Goal: Information Seeking & Learning: Find specific fact

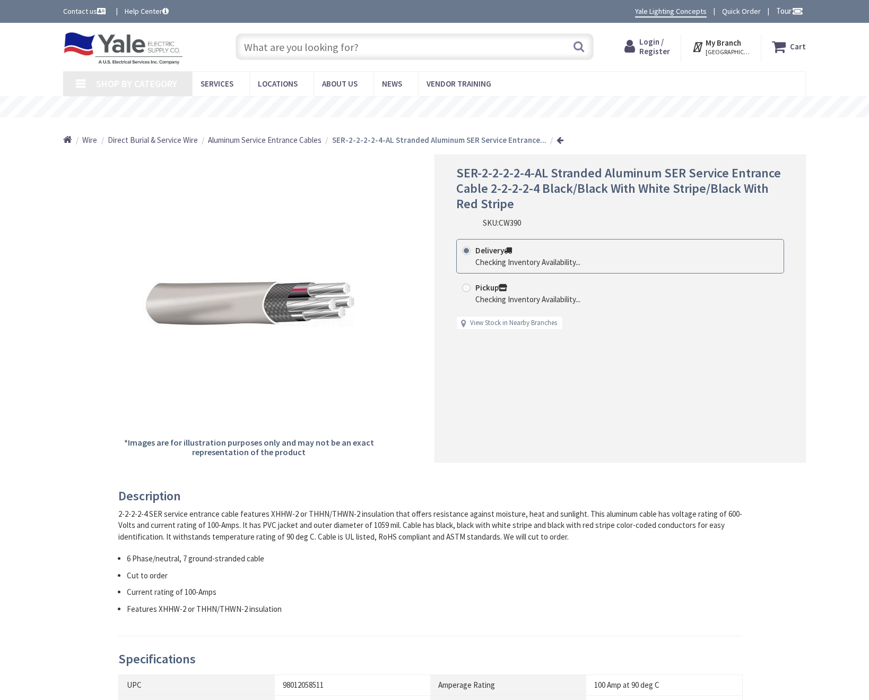
type input "[GEOGRAPHIC_DATA], [GEOGRAPHIC_DATA], [GEOGRAPHIC_DATA]"
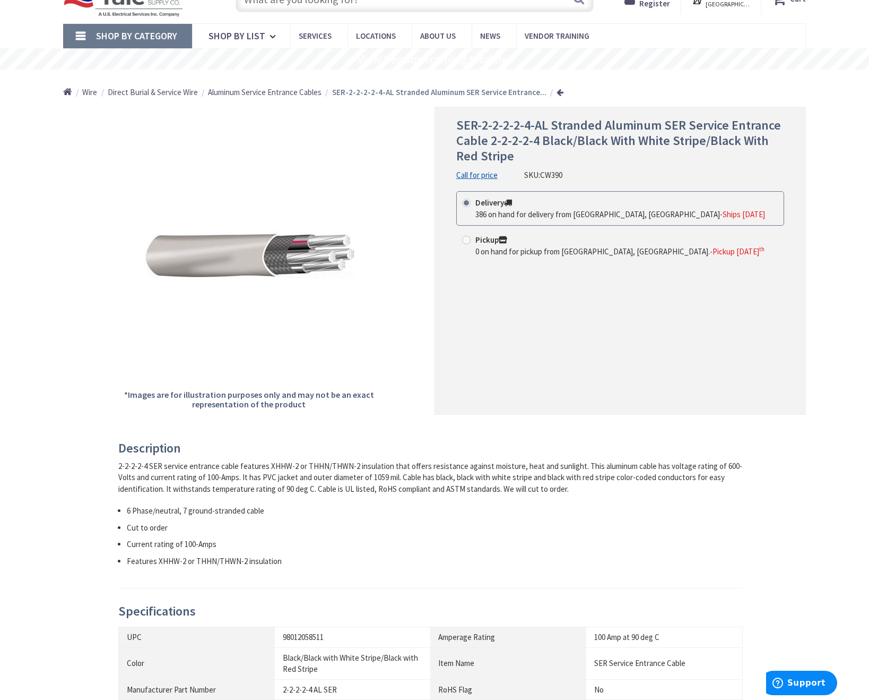
scroll to position [53, 0]
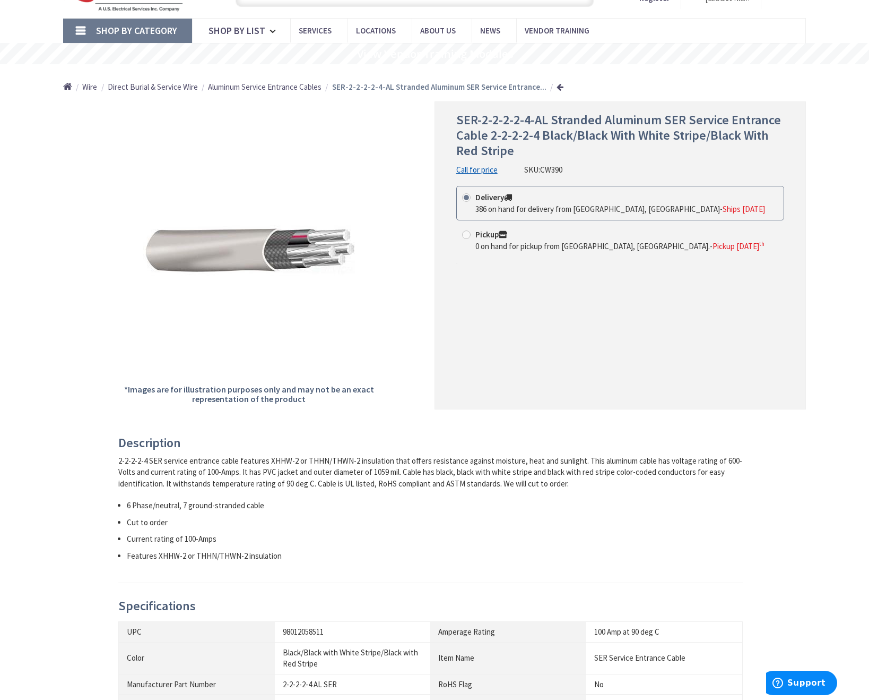
click at [344, 479] on div "2-2-2-2-4 SER service entrance cable features XHHW-2 or THHN/THWN-2 insulation …" at bounding box center [430, 472] width 625 height 34
click at [280, 509] on li "6 Phase/neutral, 7 ground-stranded cable" at bounding box center [435, 504] width 616 height 11
click at [188, 512] on ul "6 Phase/neutral, 7 ground-stranded cable Cut to order Current rating of 100-Amp…" at bounding box center [430, 530] width 625 height 62
click at [96, 512] on div "Description 2-2-2-2-4 SER service entrance cable features XHHW-2 or THHN/THWN-2…" at bounding box center [434, 668] width 759 height 464
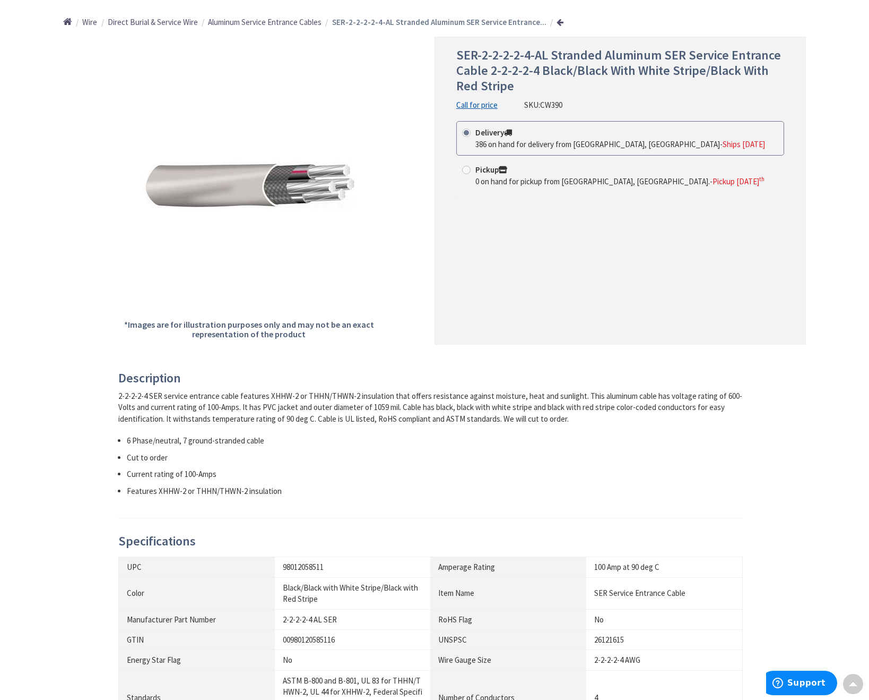
drag, startPoint x: 96, startPoint y: 512, endPoint x: 94, endPoint y: 523, distance: 11.3
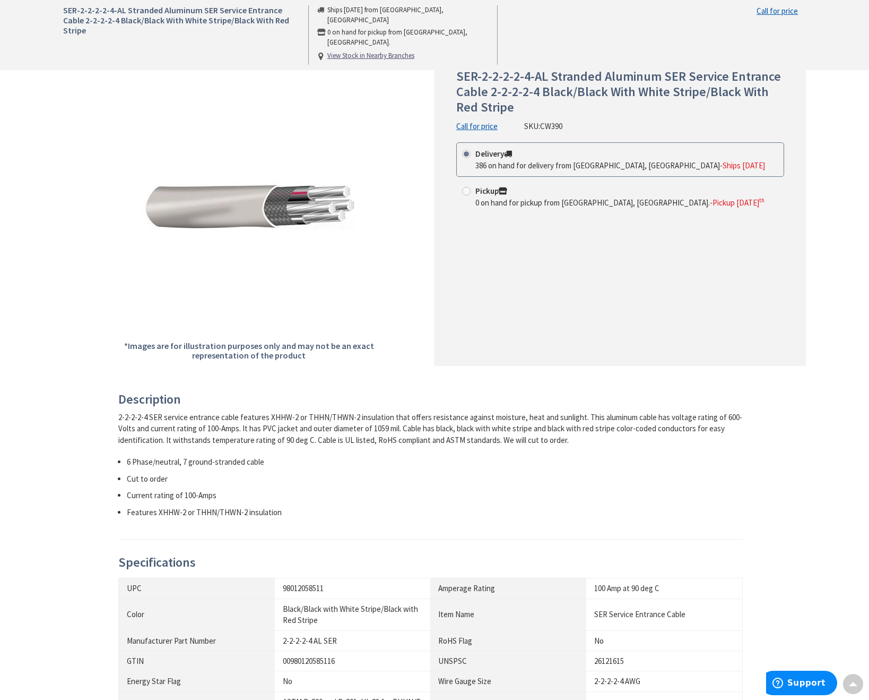
scroll to position [0, 0]
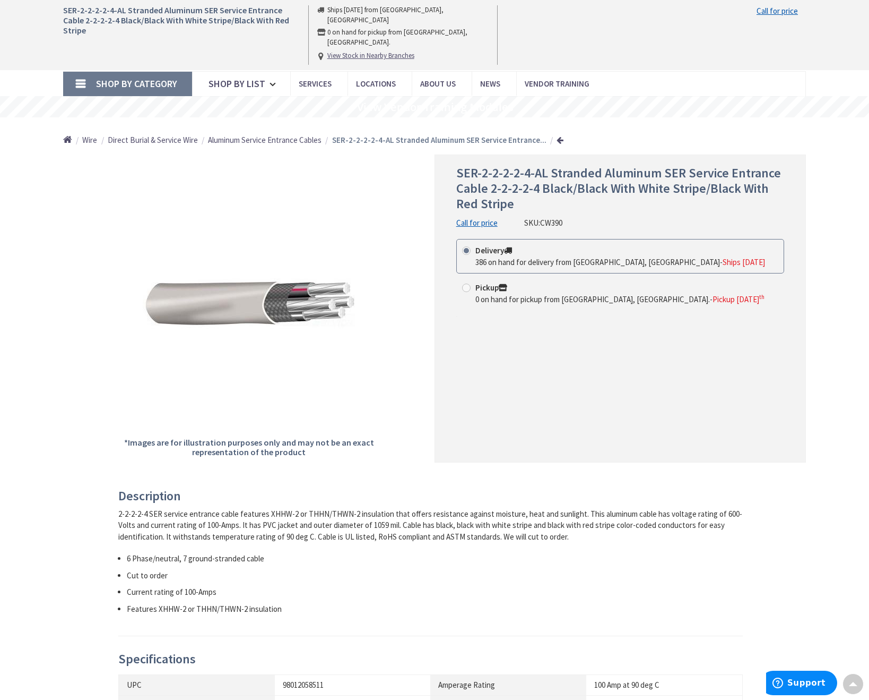
drag, startPoint x: 214, startPoint y: 425, endPoint x: 86, endPoint y: 279, distance: 193.7
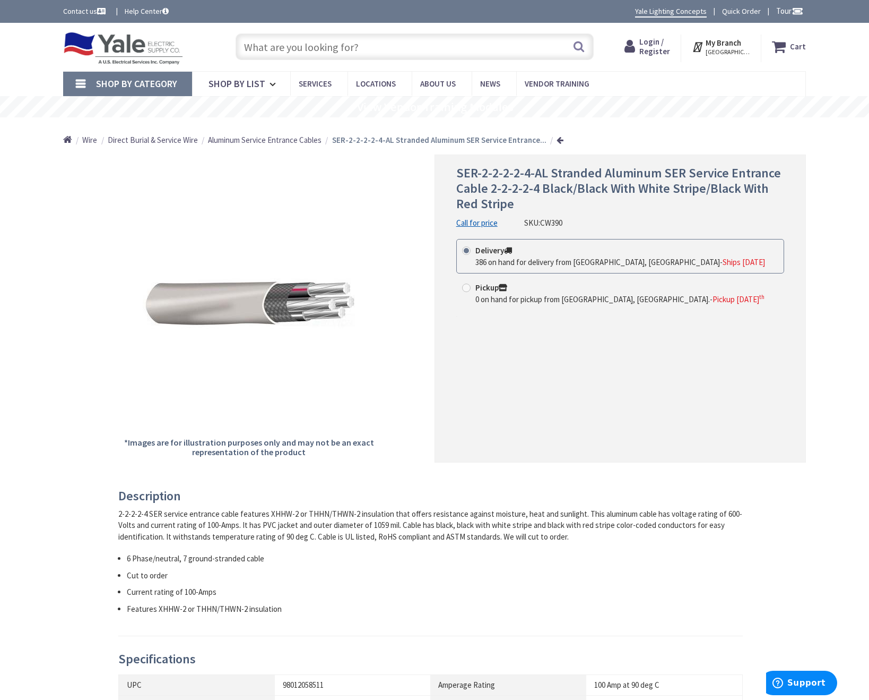
click at [507, 303] on span "0 on hand for pickup from Harrisburg, PA." at bounding box center [593, 299] width 235 height 10
click at [472, 291] on input "Pickup 0 on hand for pickup from Harrisburg, PA. - Pickup Monday, October 6 th" at bounding box center [468, 287] width 7 height 7
radio input "true"
click at [713, 296] on span "Pickup Monday, October 6 th" at bounding box center [739, 299] width 52 height 10
click at [472, 291] on input "Pickup 0 on hand for pickup from Harrisburg, PA. - Pickup Monday, October 6 th" at bounding box center [468, 287] width 7 height 7
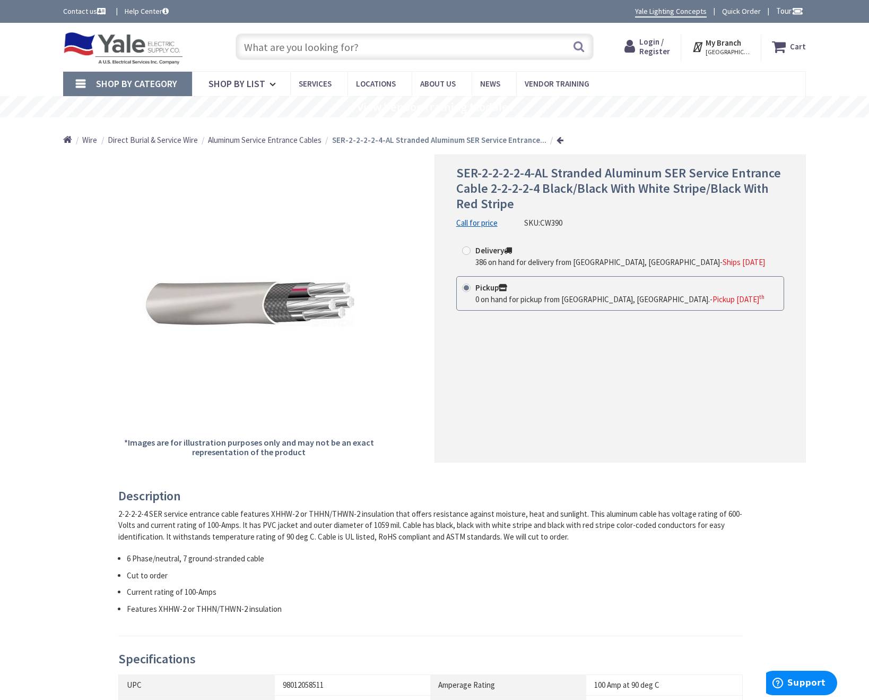
click at [136, 51] on img at bounding box center [123, 48] width 120 height 33
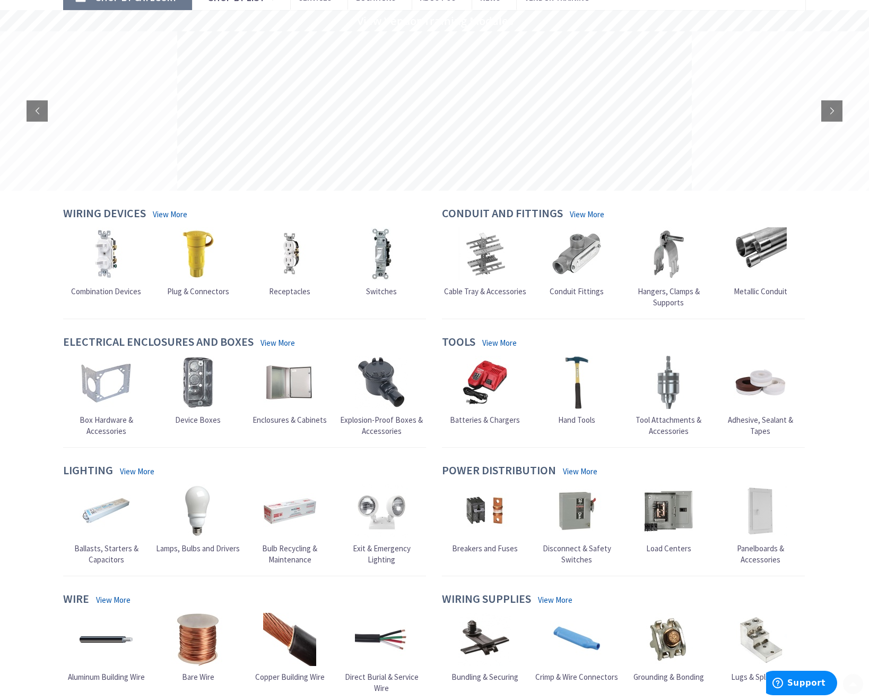
scroll to position [212, 0]
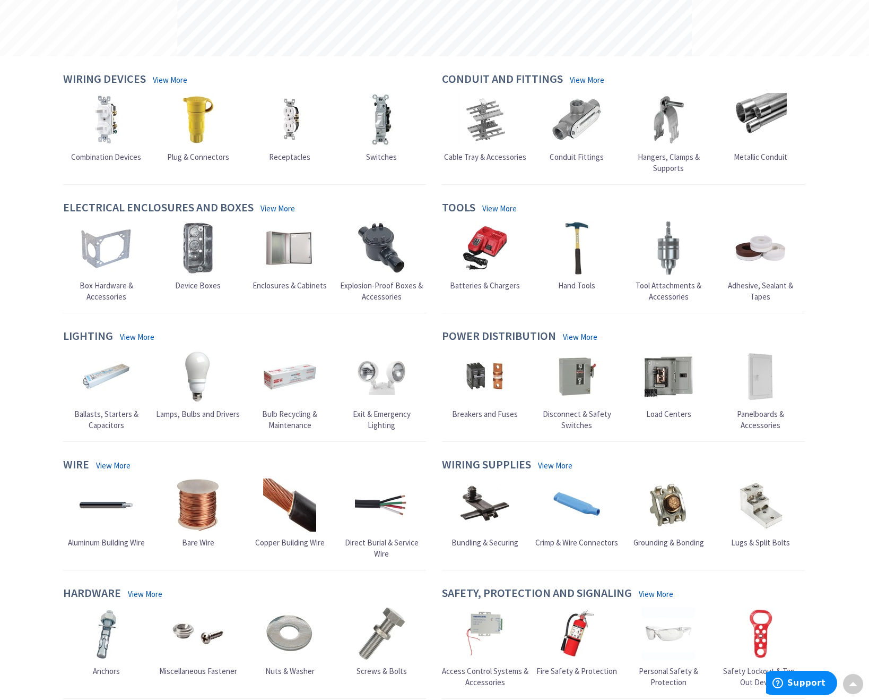
drag, startPoint x: 37, startPoint y: 363, endPoint x: 36, endPoint y: 243, distance: 120.0
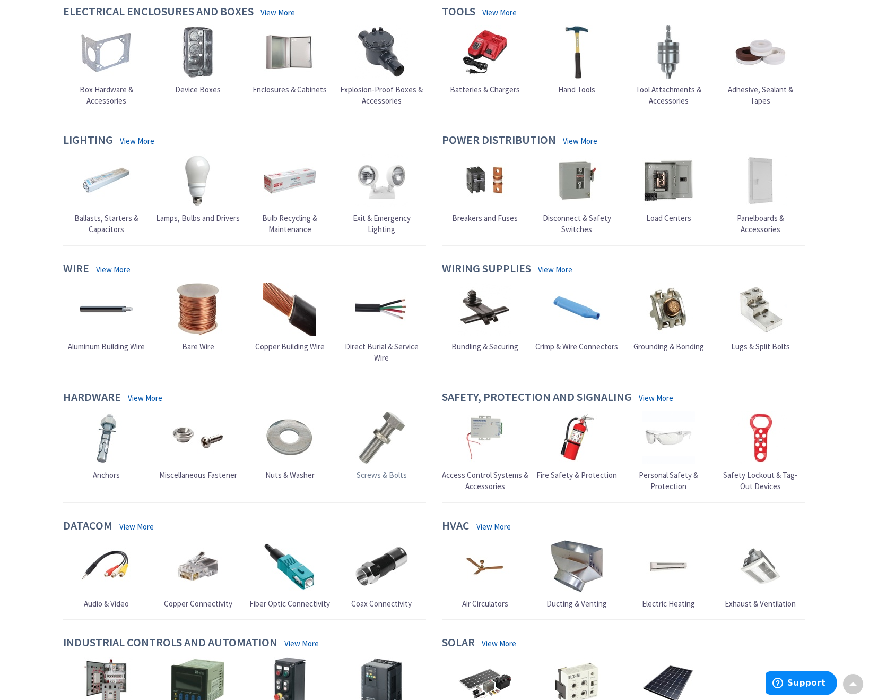
scroll to position [422, 0]
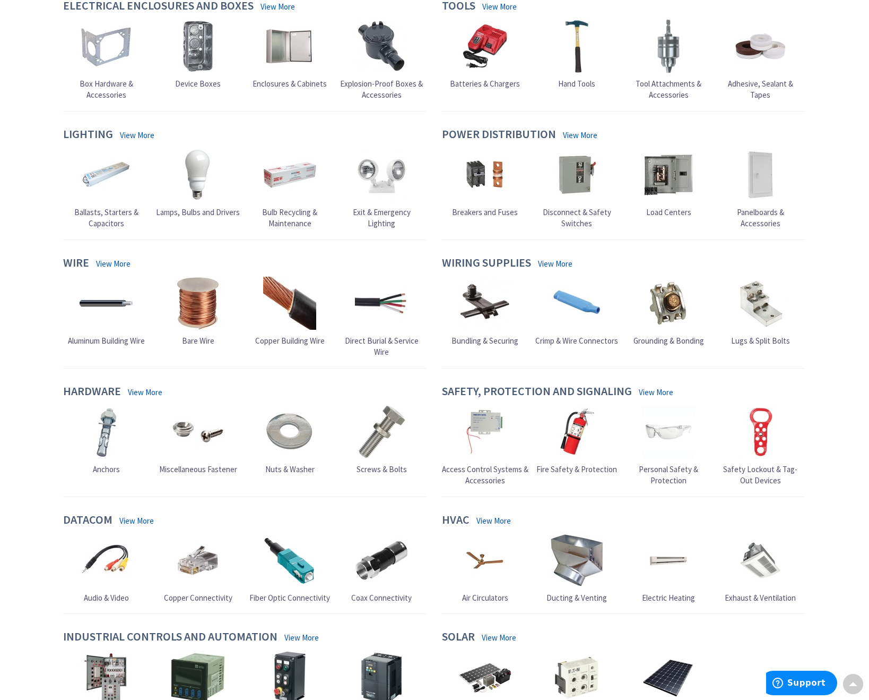
click at [91, 324] on img at bounding box center [106, 303] width 53 height 53
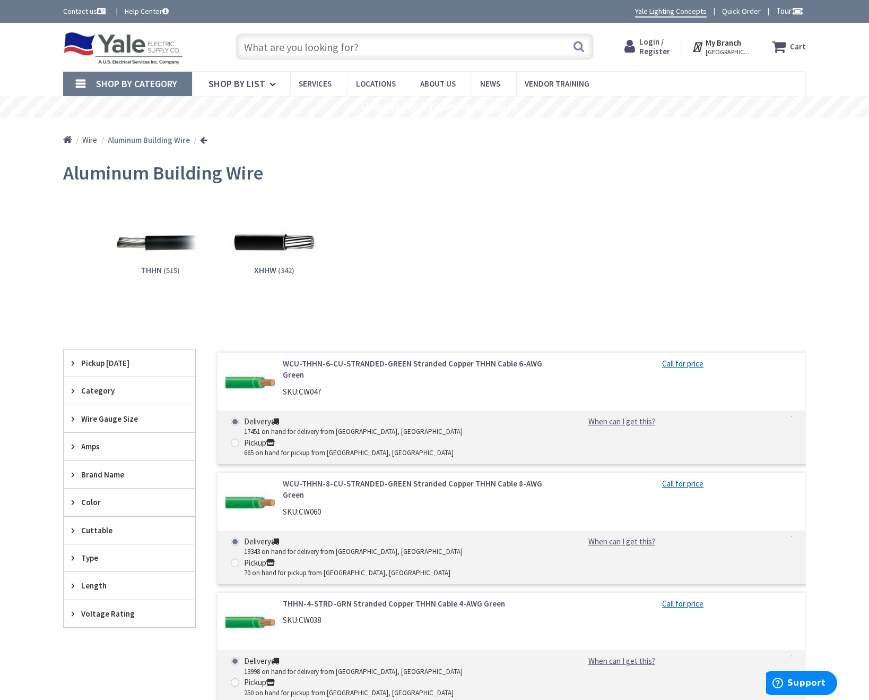
click at [140, 143] on strong "Aluminum Building Wire" at bounding box center [149, 140] width 82 height 10
click at [97, 137] on span "Wire" at bounding box center [89, 140] width 15 height 10
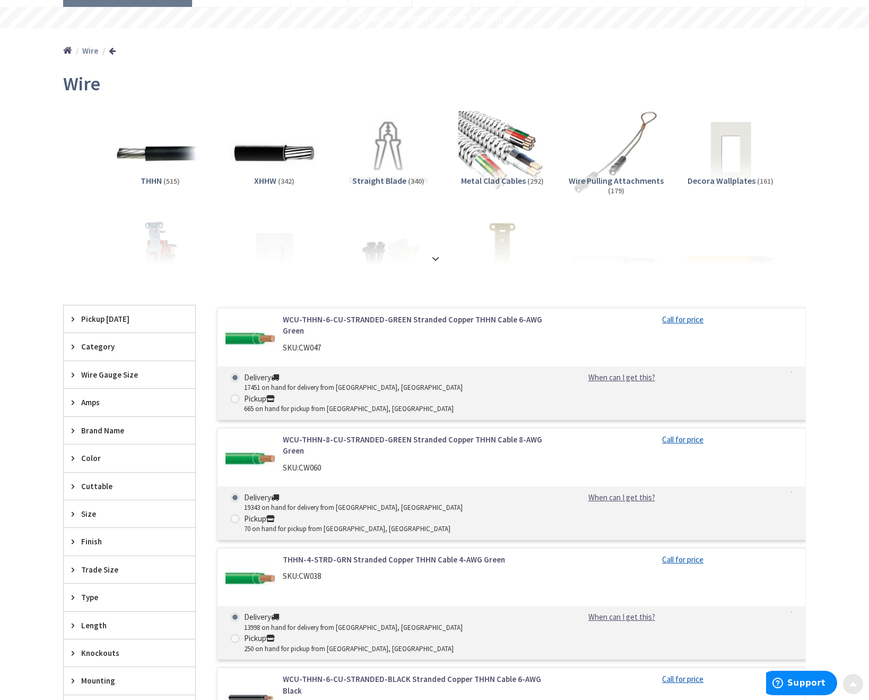
scroll to position [106, 0]
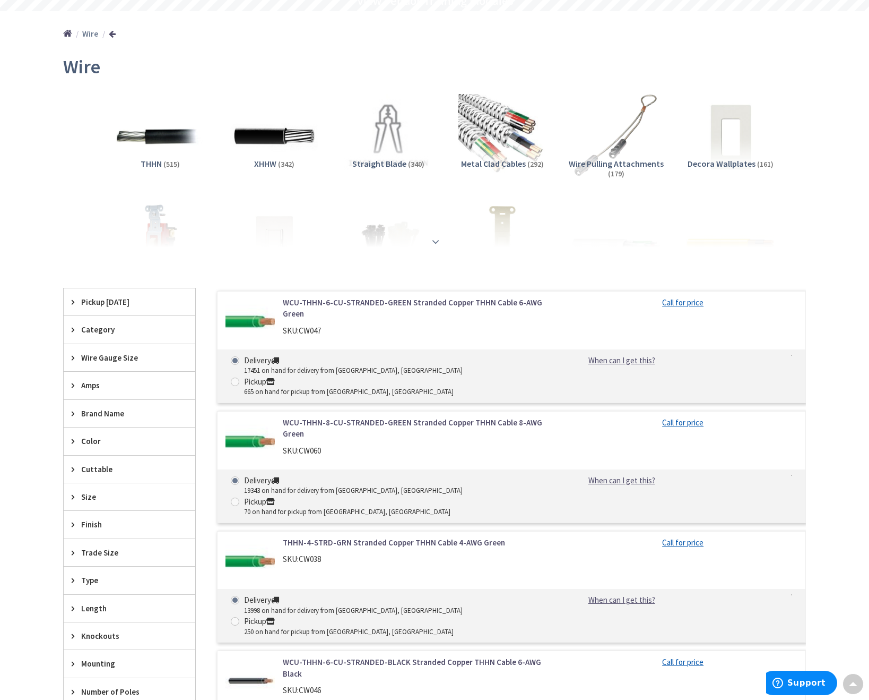
click at [451, 243] on div at bounding box center [435, 218] width 690 height 58
click at [435, 240] on strong at bounding box center [435, 242] width 13 height 12
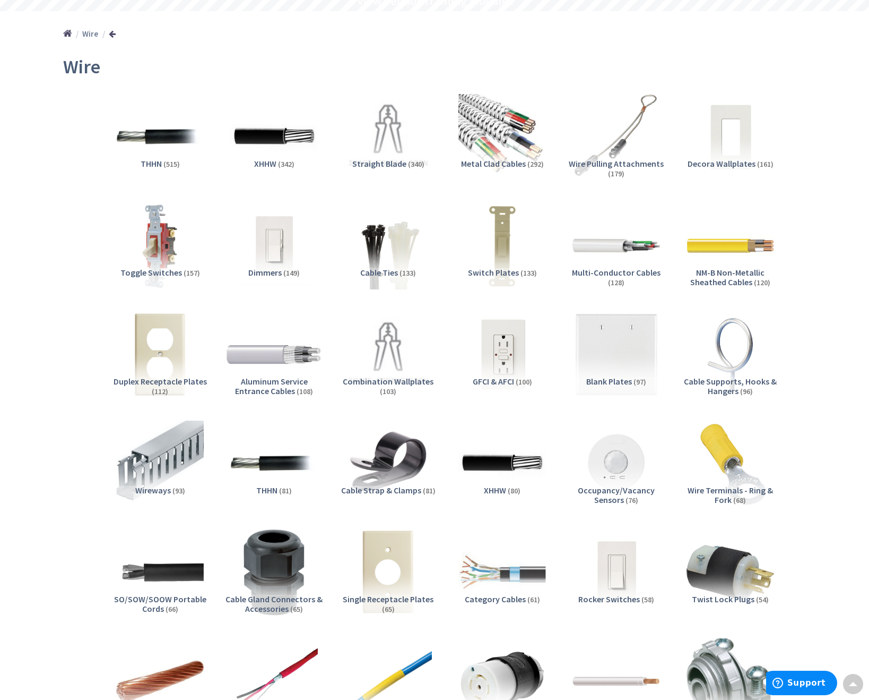
click at [298, 355] on img at bounding box center [274, 354] width 96 height 96
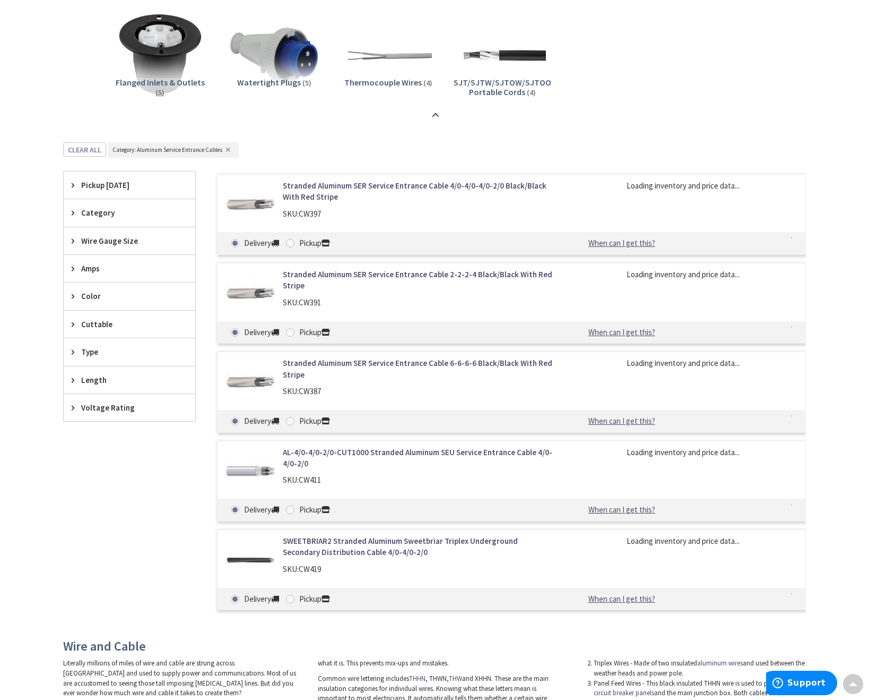
scroll to position [2071, 0]
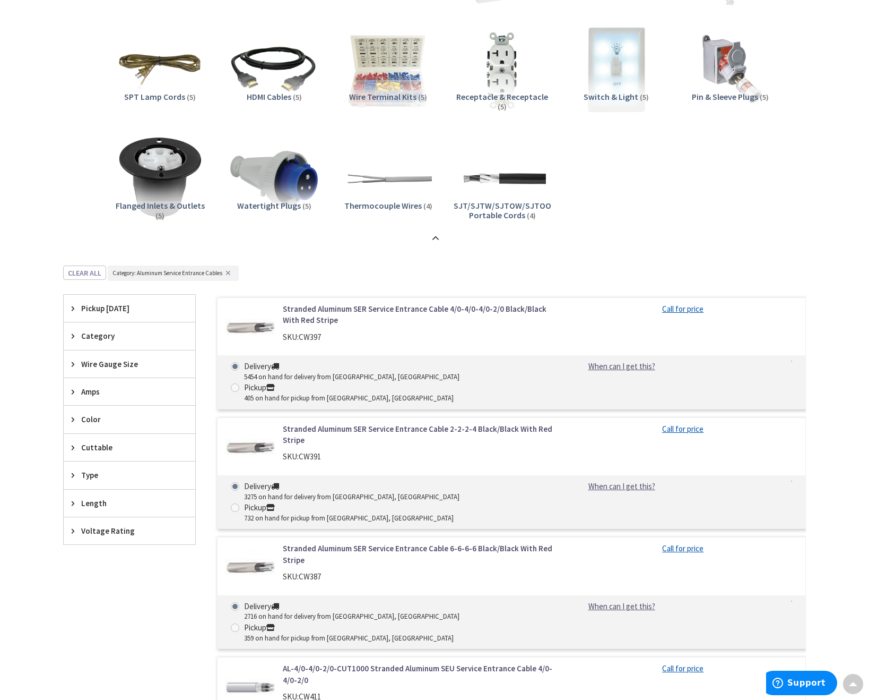
click at [102, 366] on span "Wire Gauge Size" at bounding box center [124, 363] width 87 height 11
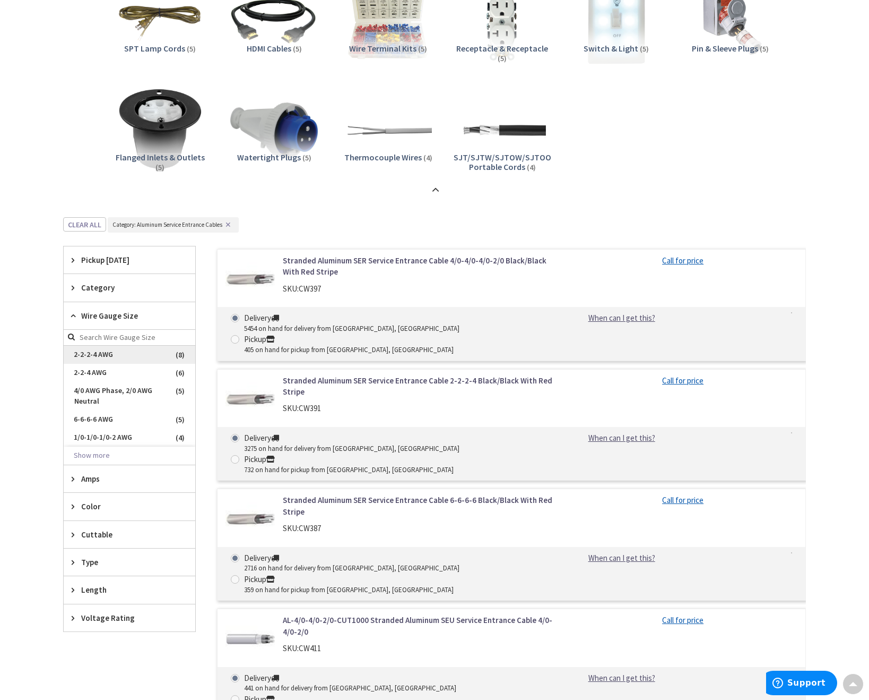
scroll to position [1858, 0]
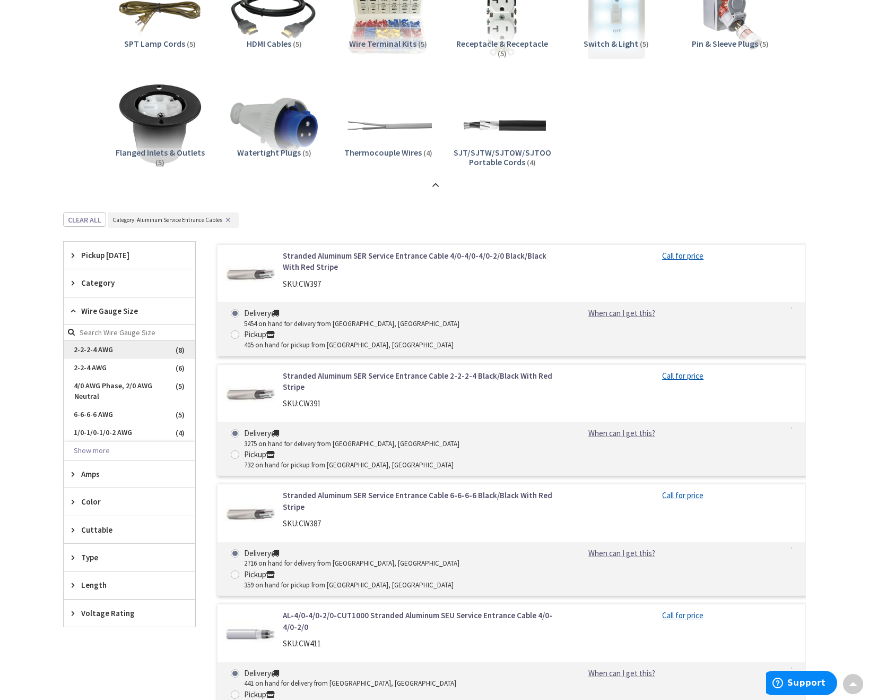
click at [106, 352] on span "2-2-2-4 AWG" at bounding box center [130, 350] width 132 height 18
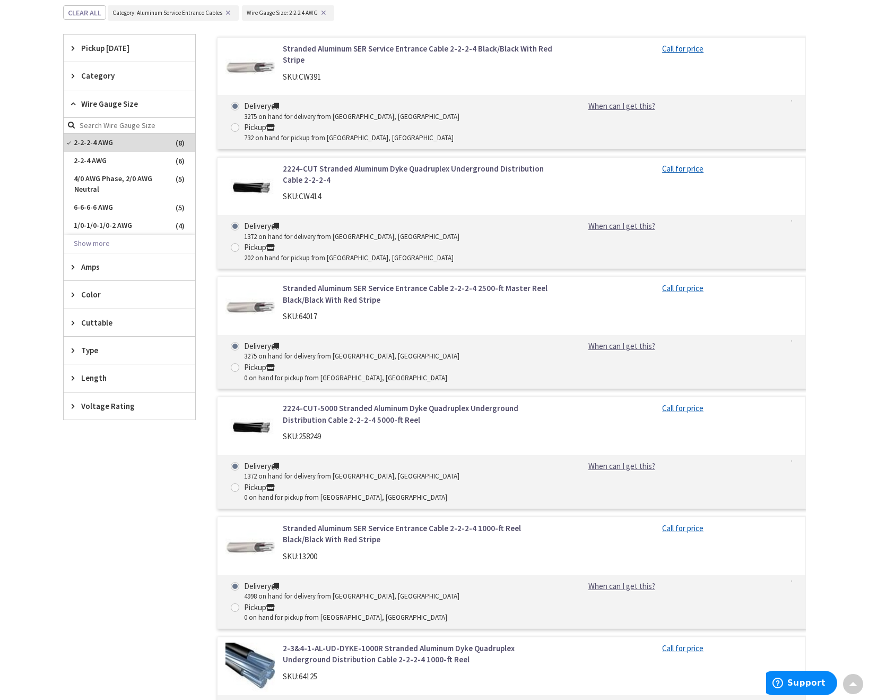
scroll to position [299, 0]
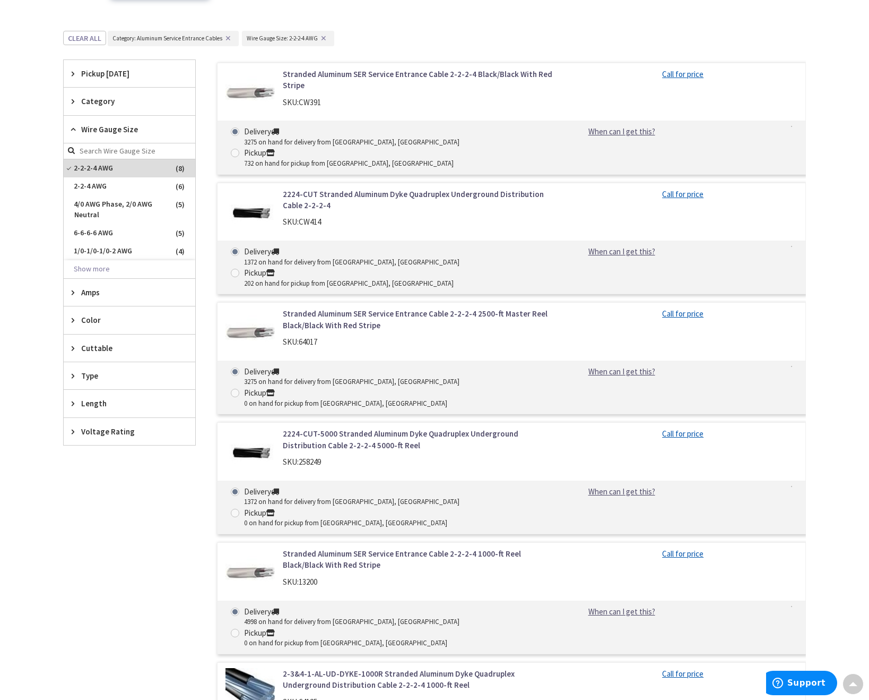
click at [420, 80] on link "Stranded Aluminum SER Service Entrance Cable 2-2-2-4 Black/Black With Red Stripe" at bounding box center [418, 79] width 270 height 23
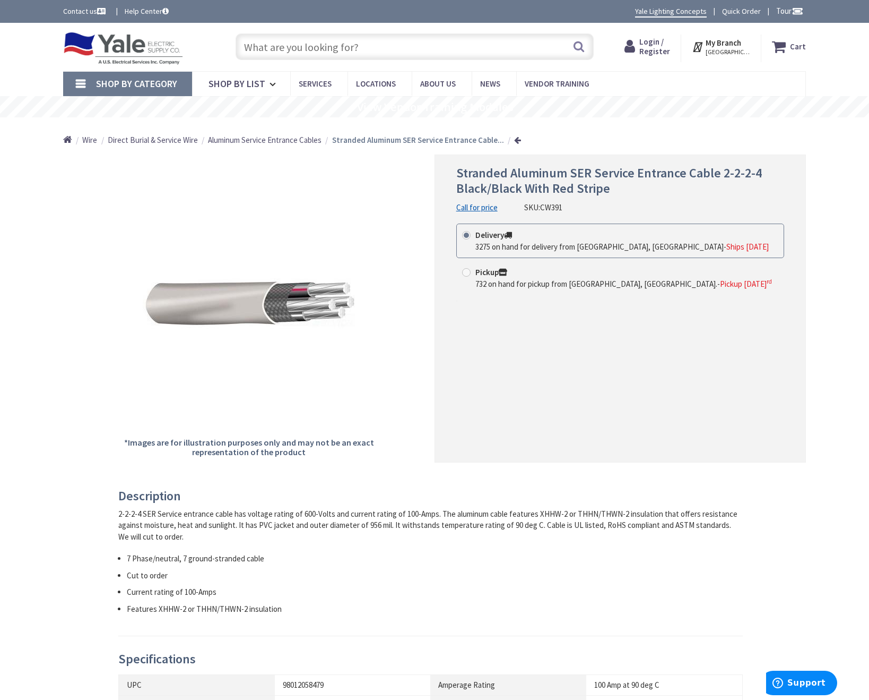
click at [479, 276] on strong "Pickup" at bounding box center [492, 272] width 32 height 10
click at [472, 275] on input "Pickup 732 on hand for pickup from Harrisburg, PA. - Pickup Friday, October 3 rd" at bounding box center [468, 272] width 7 height 7
radio input "true"
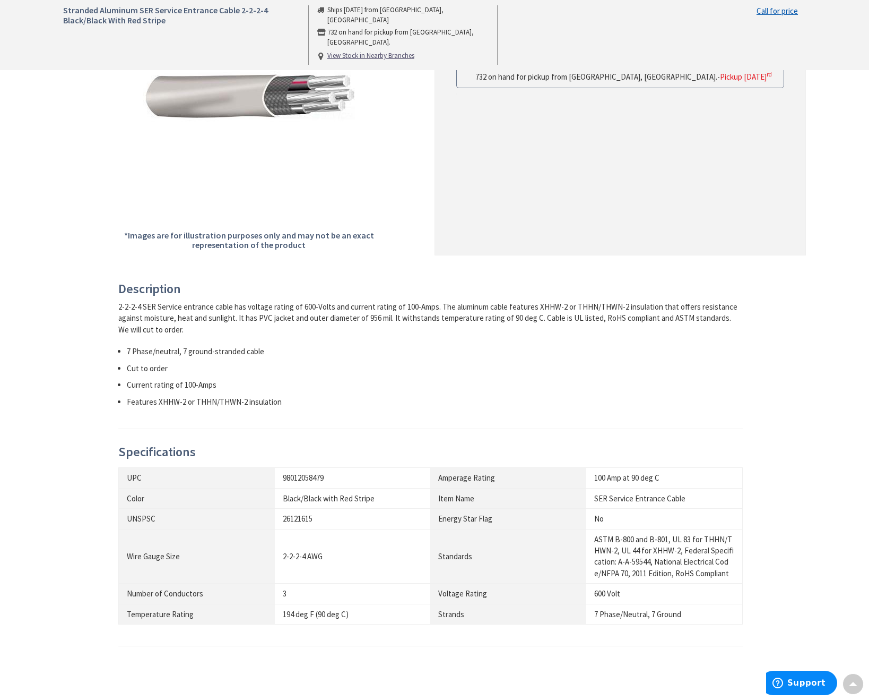
scroll to position [212, 0]
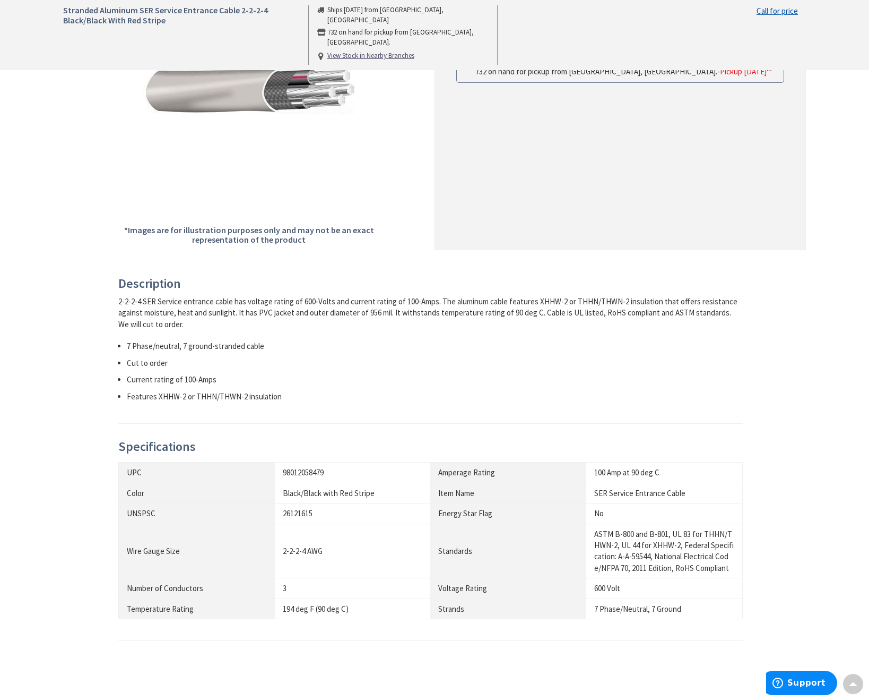
click at [100, 383] on div "Description 2-2-2-4 SER Service entrance cable has voltage rating of 600-Volts …" at bounding box center [434, 483] width 759 height 412
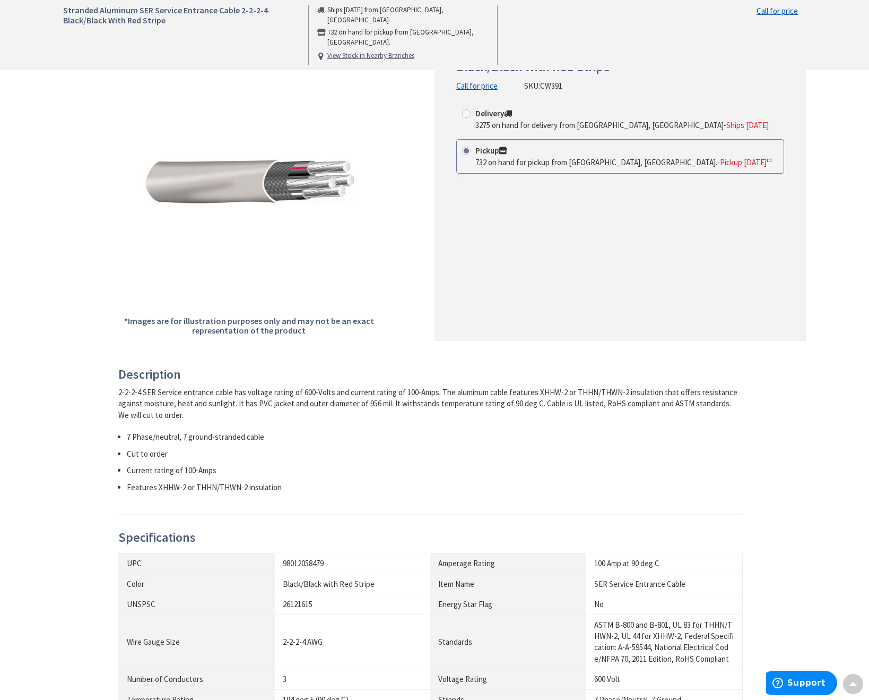
scroll to position [0, 0]
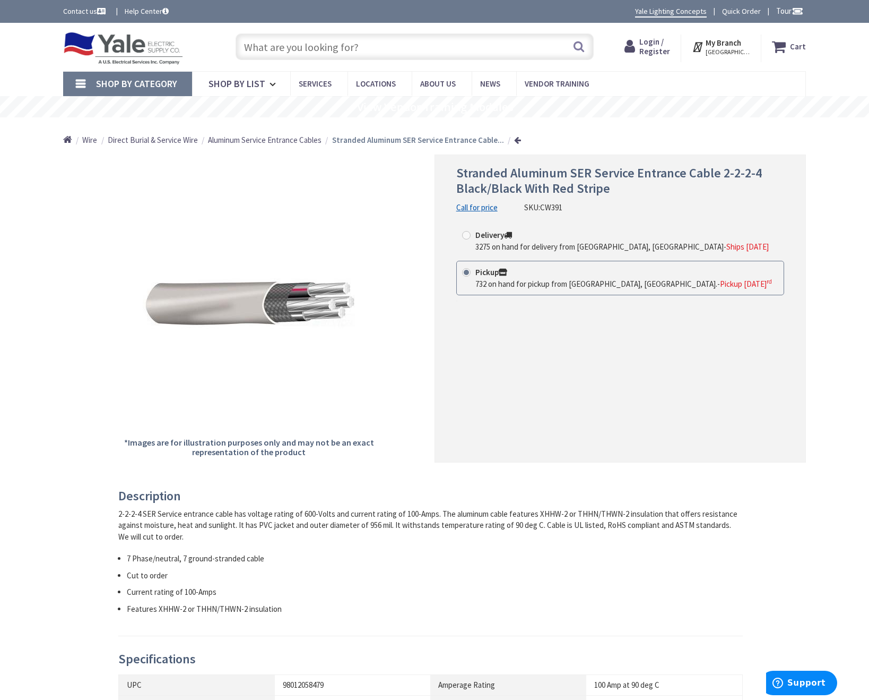
click at [488, 206] on link "Call for price" at bounding box center [476, 207] width 41 height 11
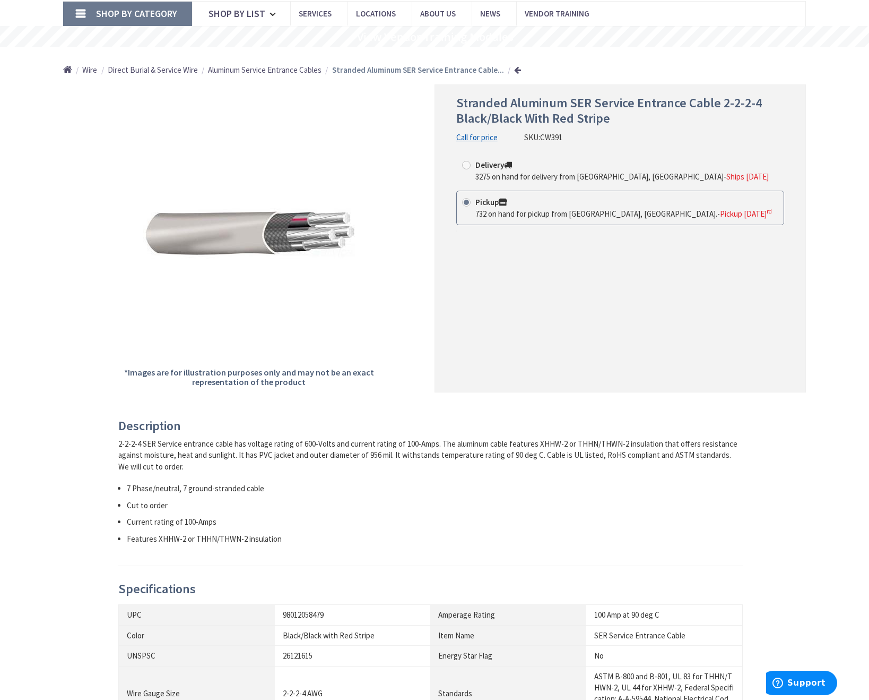
scroll to position [106, 0]
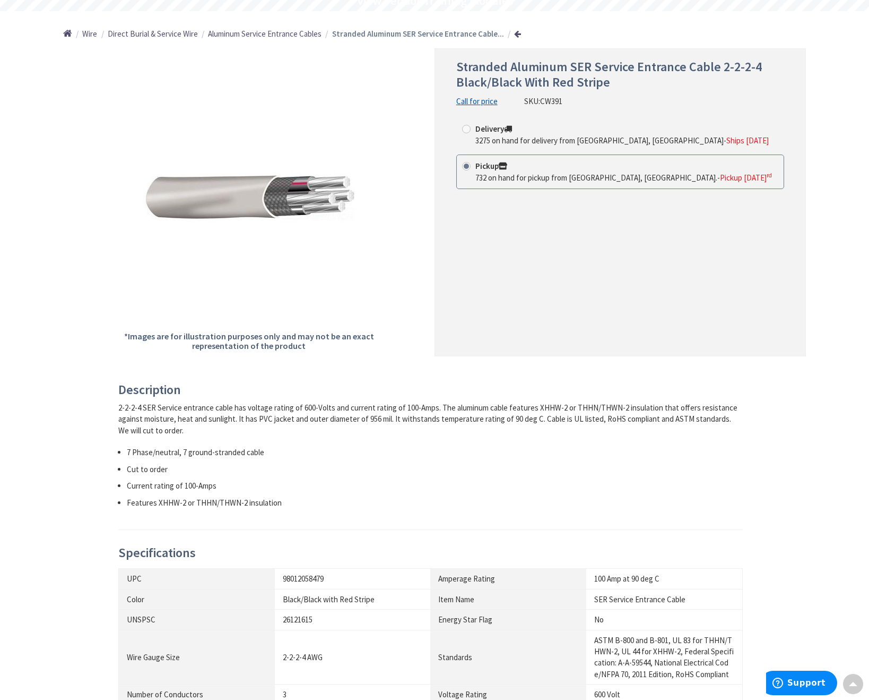
drag, startPoint x: 446, startPoint y: 477, endPoint x: 419, endPoint y: 462, distance: 30.4
click at [445, 476] on ul "7 Phase/neutral, 7 ground-stranded cable Cut to order Current rating of 100-Amp…" at bounding box center [430, 477] width 625 height 62
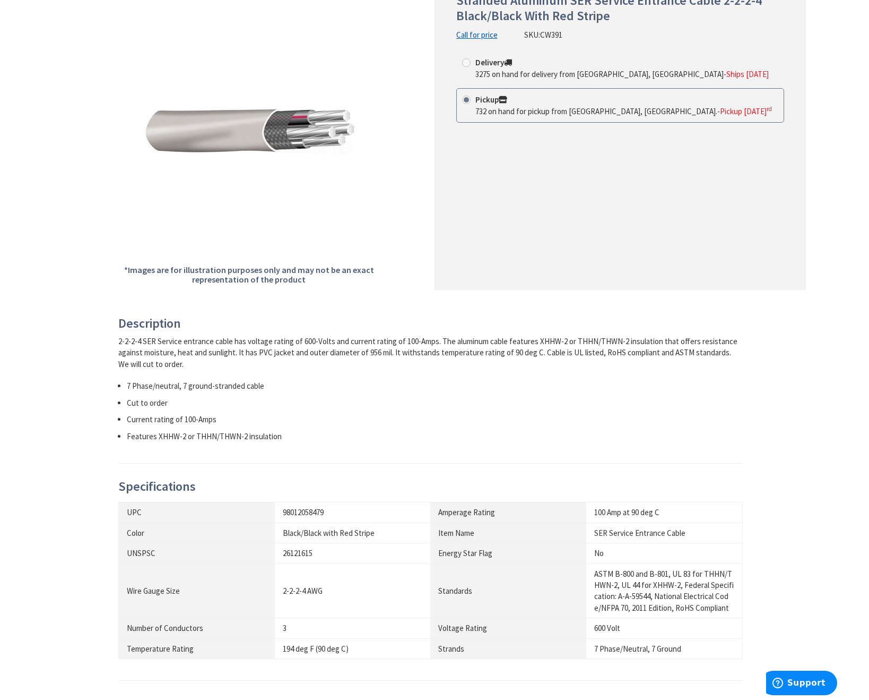
scroll to position [212, 0]
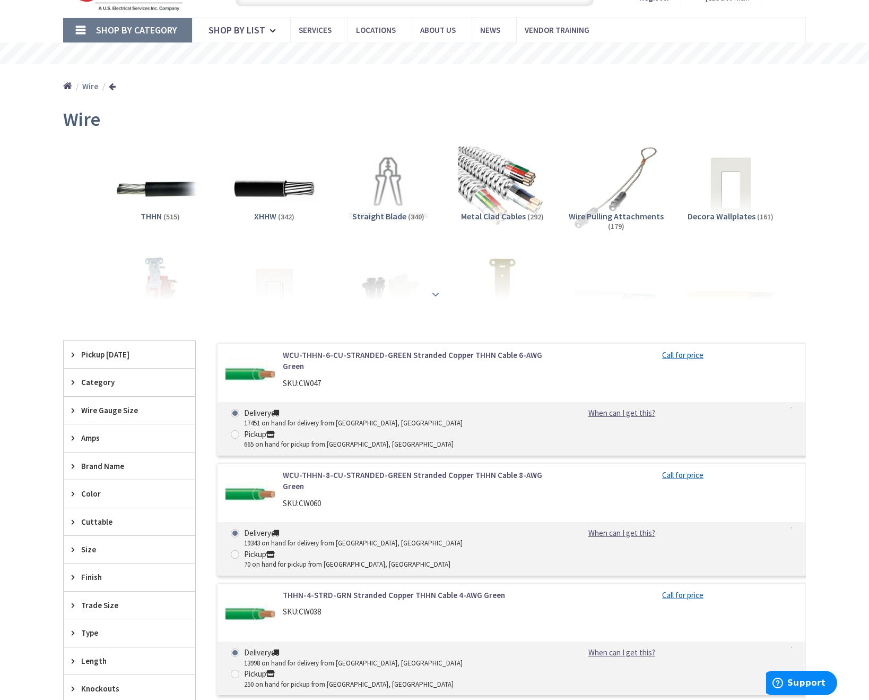
scroll to position [140, 0]
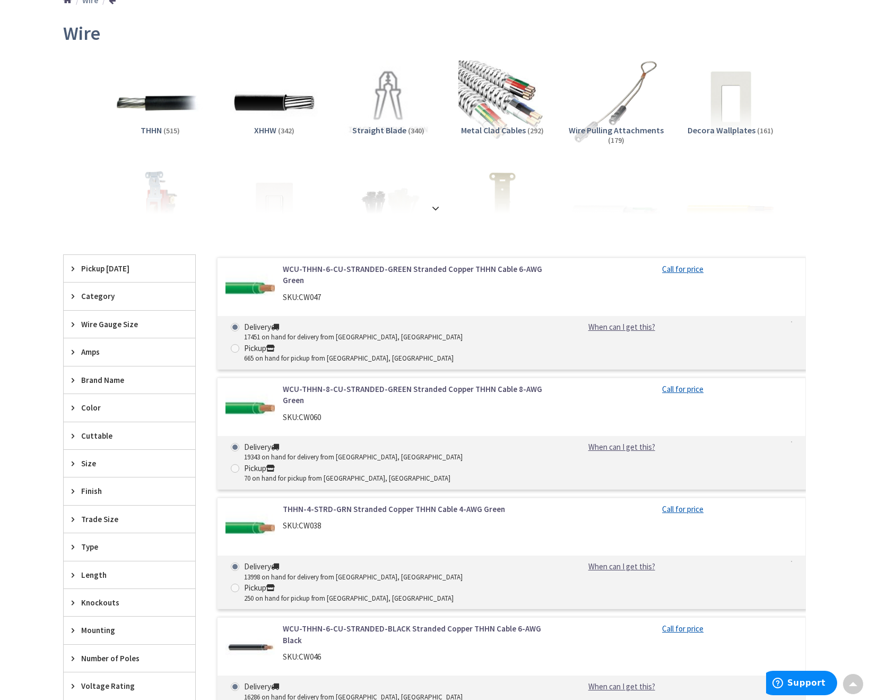
click at [128, 329] on span "Wire Gauge Size" at bounding box center [124, 323] width 87 height 11
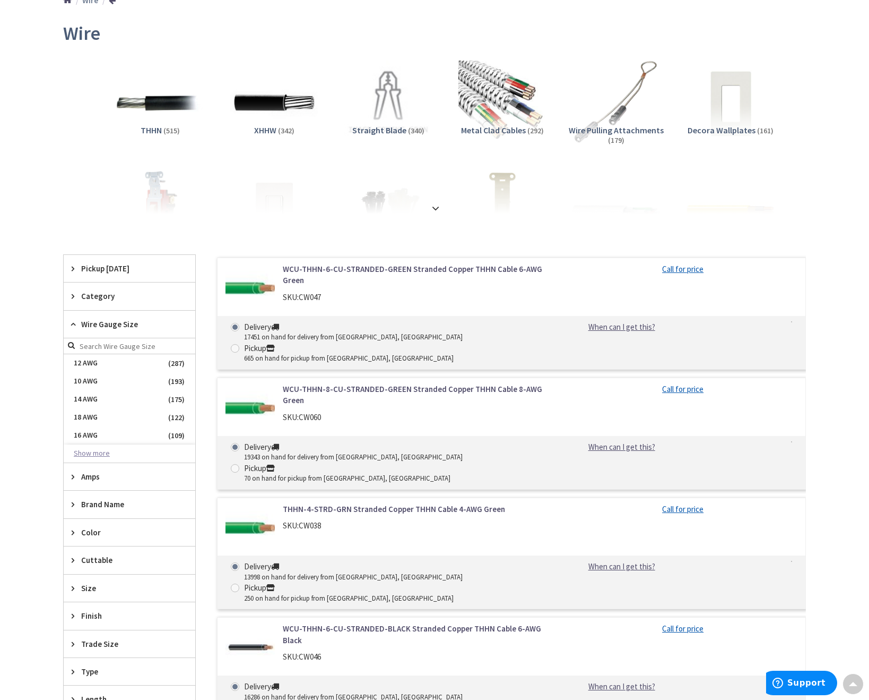
click at [100, 453] on button "Show more" at bounding box center [130, 453] width 132 height 18
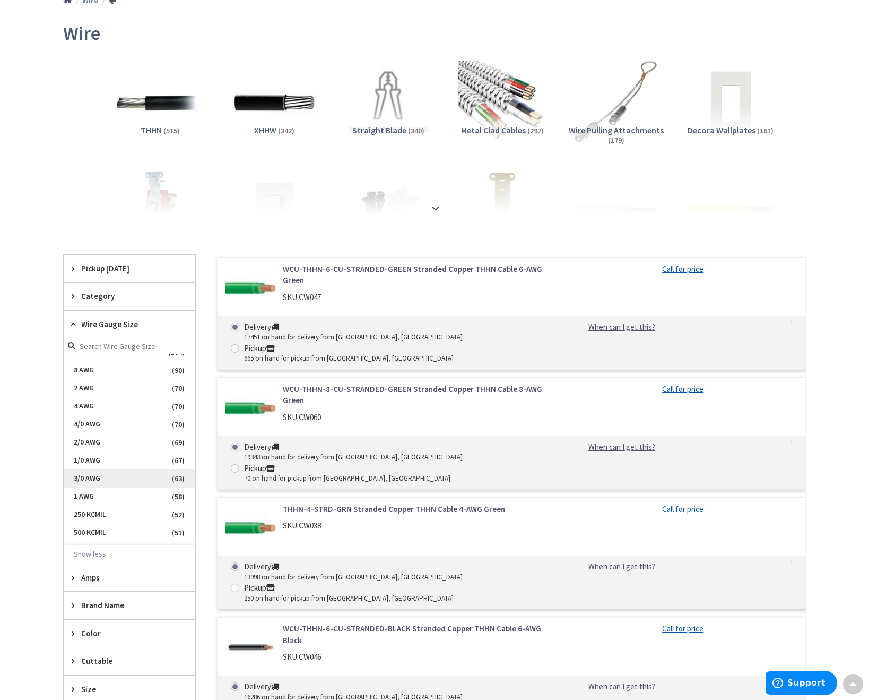
scroll to position [53, 0]
click at [115, 435] on span "2 AWG" at bounding box center [130, 436] width 132 height 18
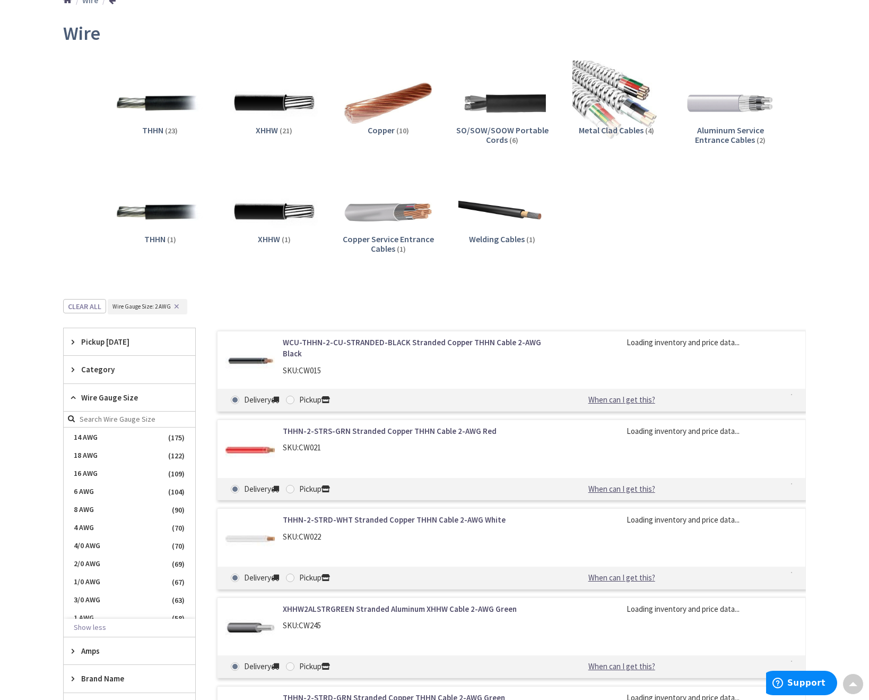
scroll to position [71, 0]
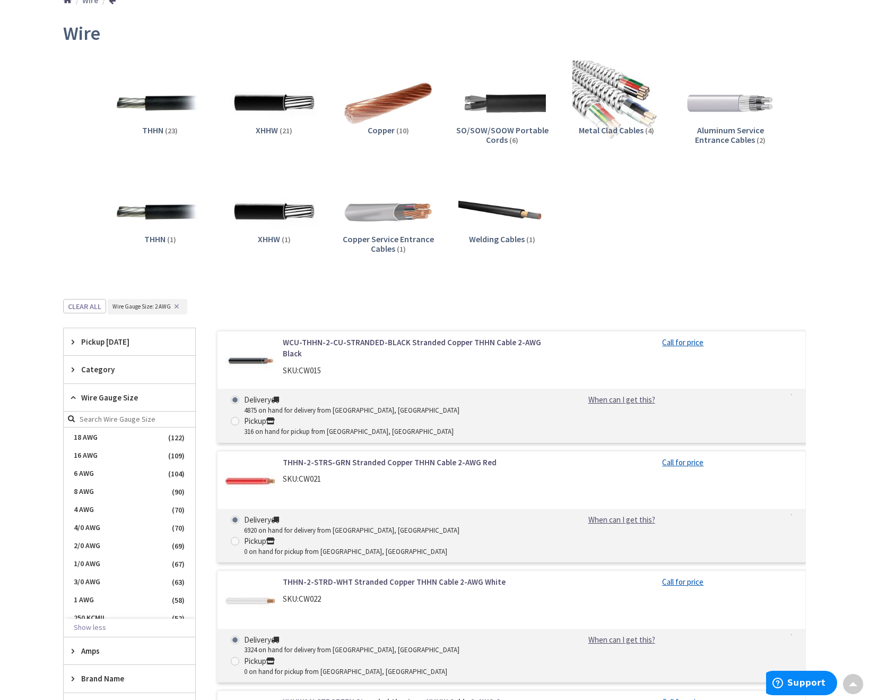
click at [97, 392] on span "Wire Gauge Size" at bounding box center [124, 397] width 87 height 11
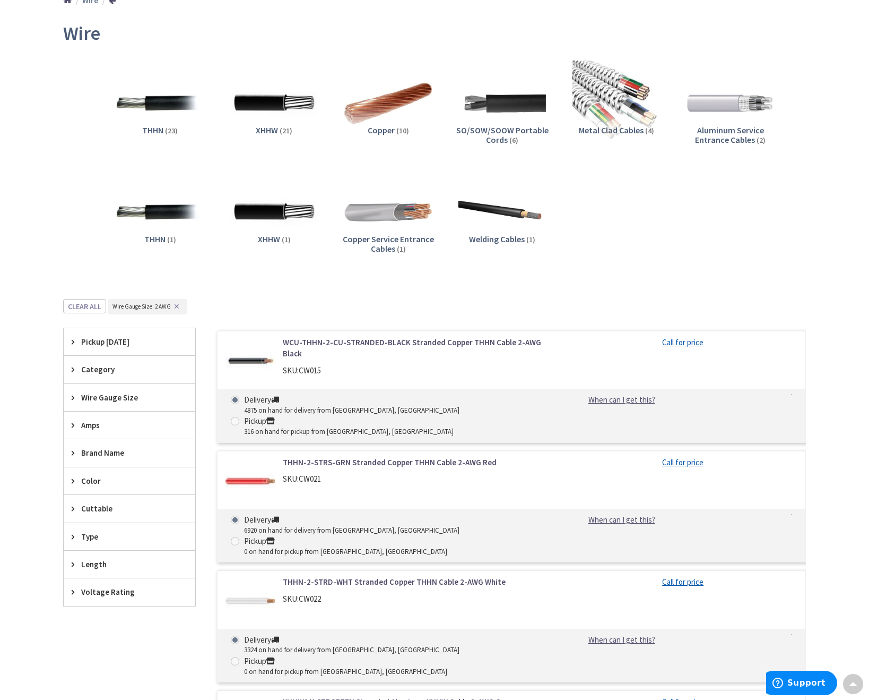
click at [124, 427] on span "Amps" at bounding box center [124, 424] width 87 height 11
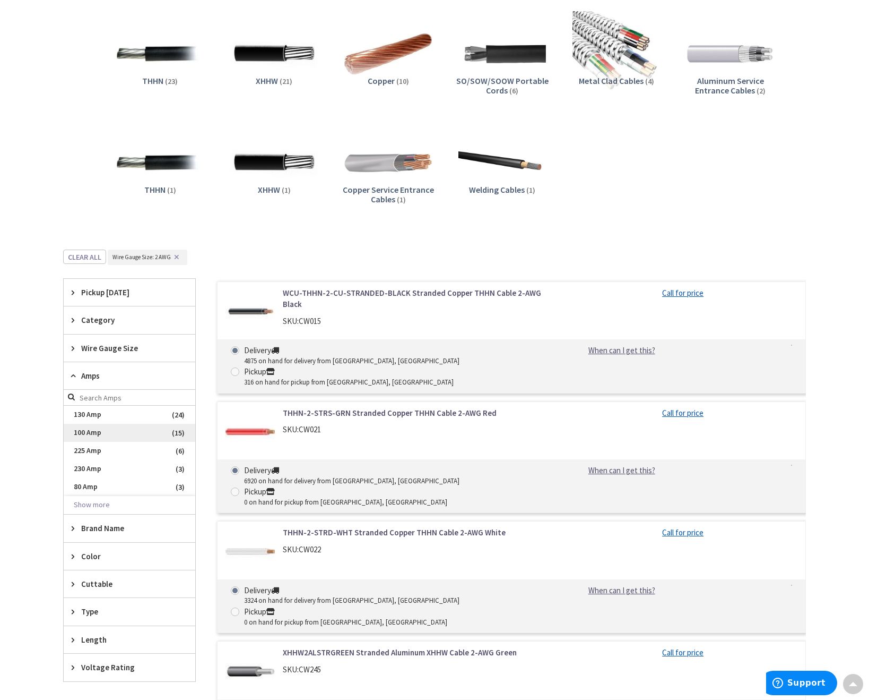
scroll to position [193, 0]
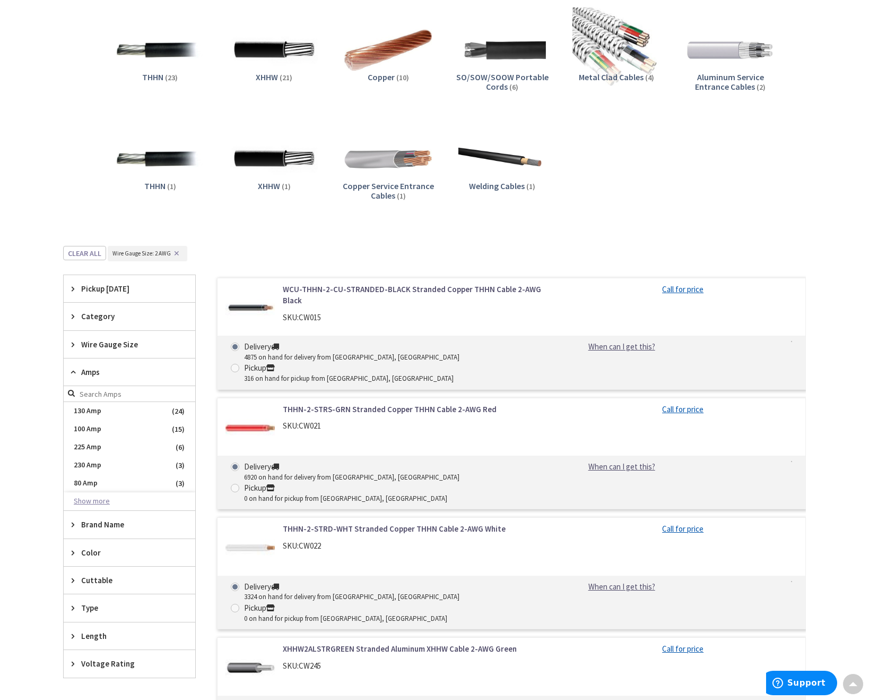
click at [104, 501] on button "Show more" at bounding box center [130, 501] width 132 height 18
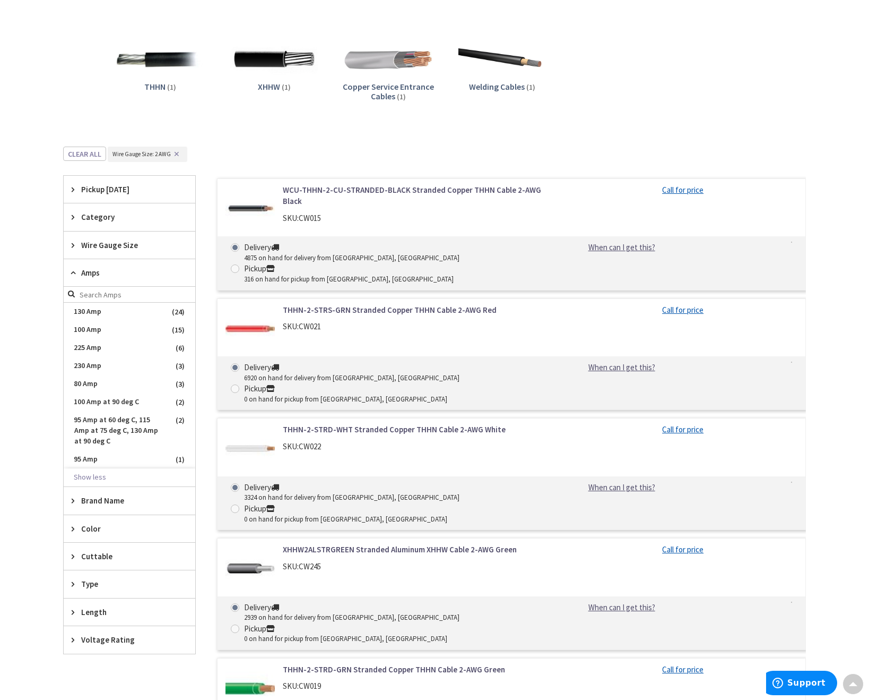
scroll to position [299, 0]
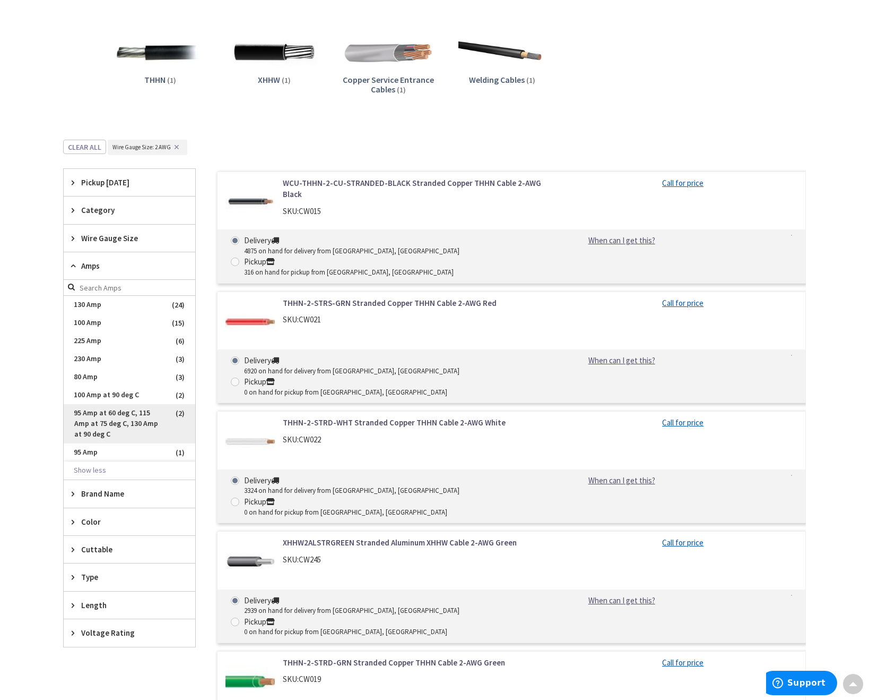
click at [124, 428] on span "95 Amp at 60 deg C, 115 Amp at 75 deg C, 130 Amp at 90 deg C" at bounding box center [130, 423] width 132 height 39
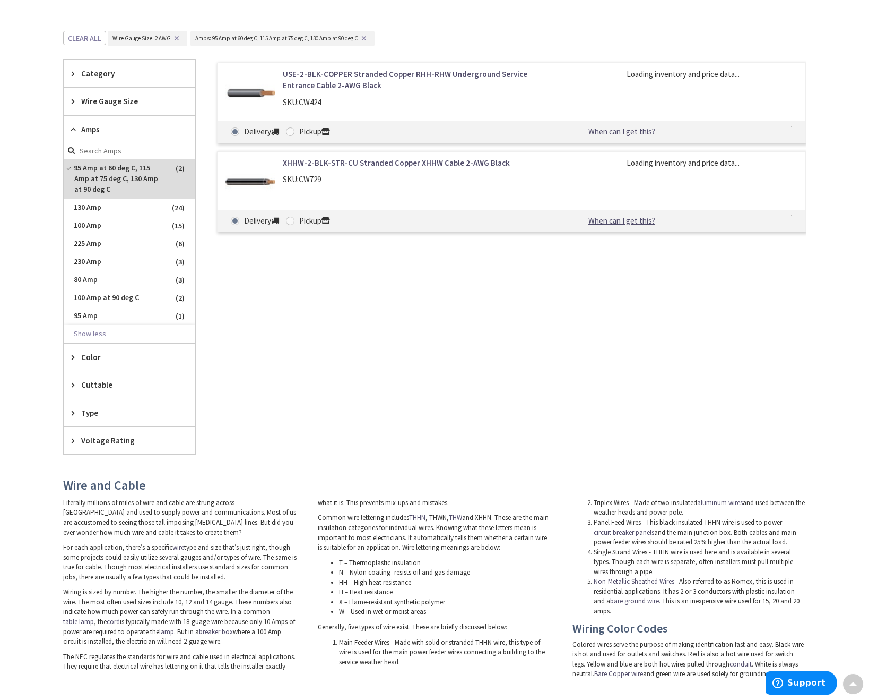
scroll to position [54, 0]
